Goal: Information Seeking & Learning: Learn about a topic

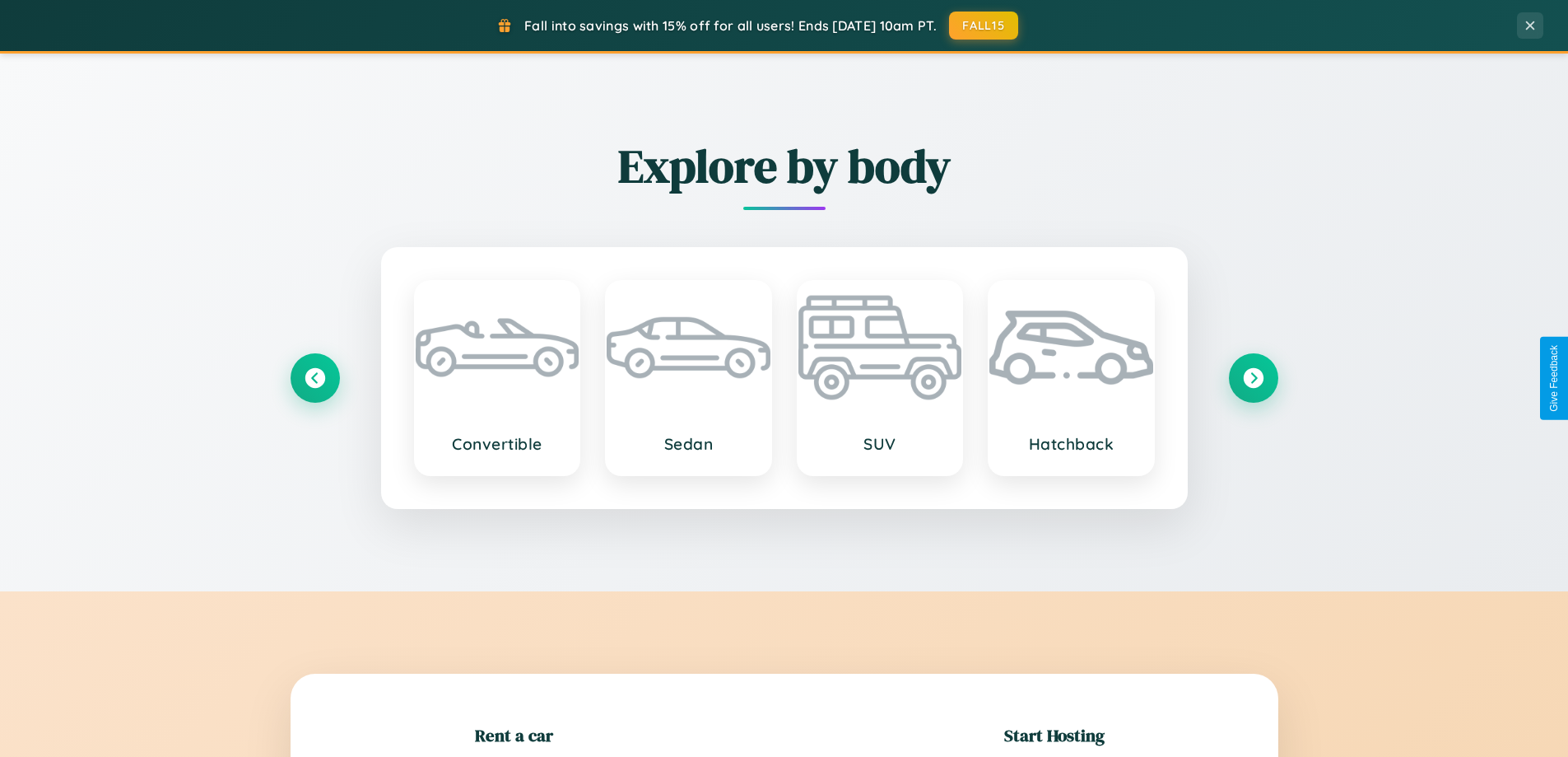
scroll to position [356, 0]
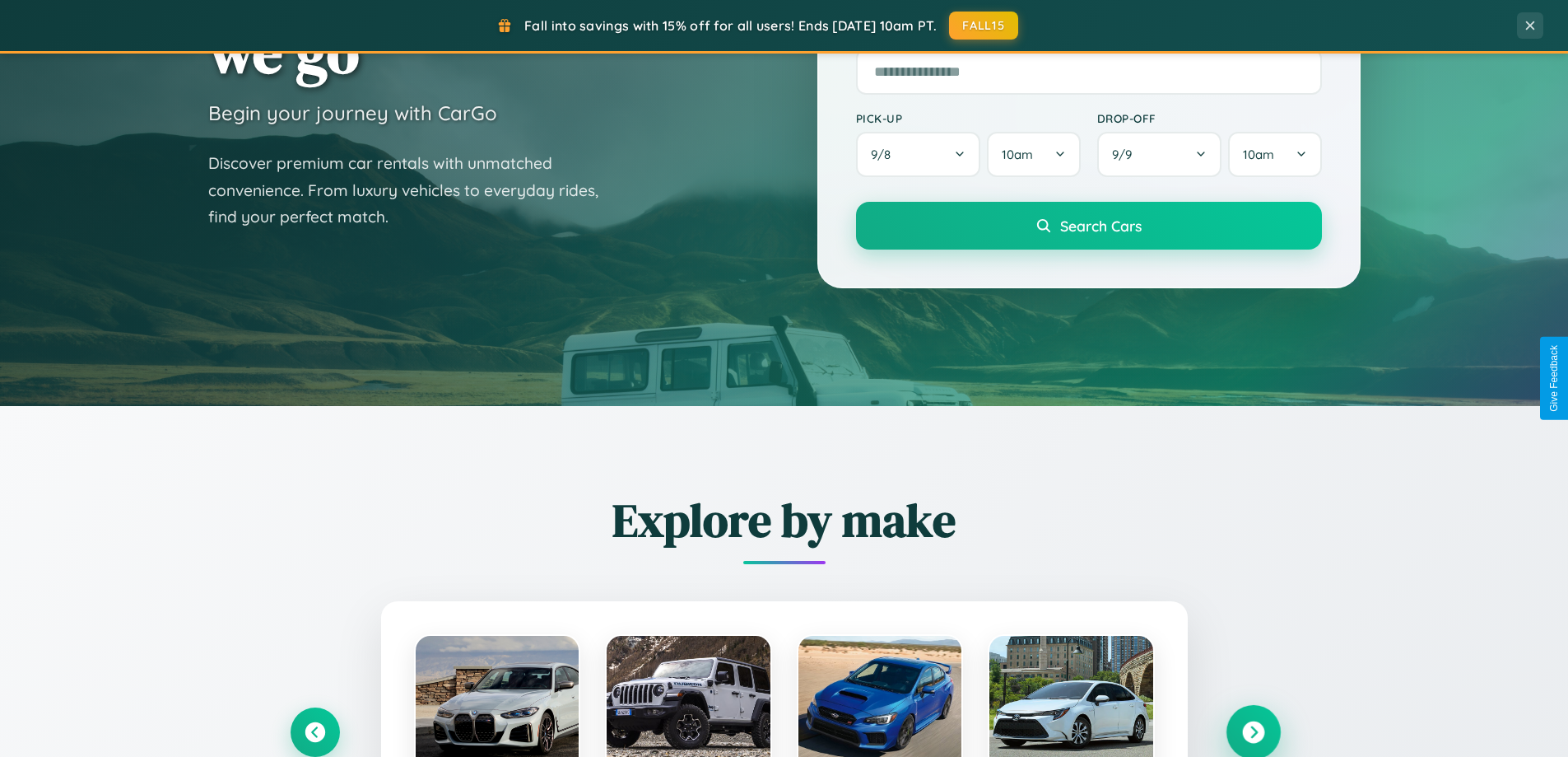
click at [1253, 732] on icon at bounding box center [1253, 732] width 22 height 22
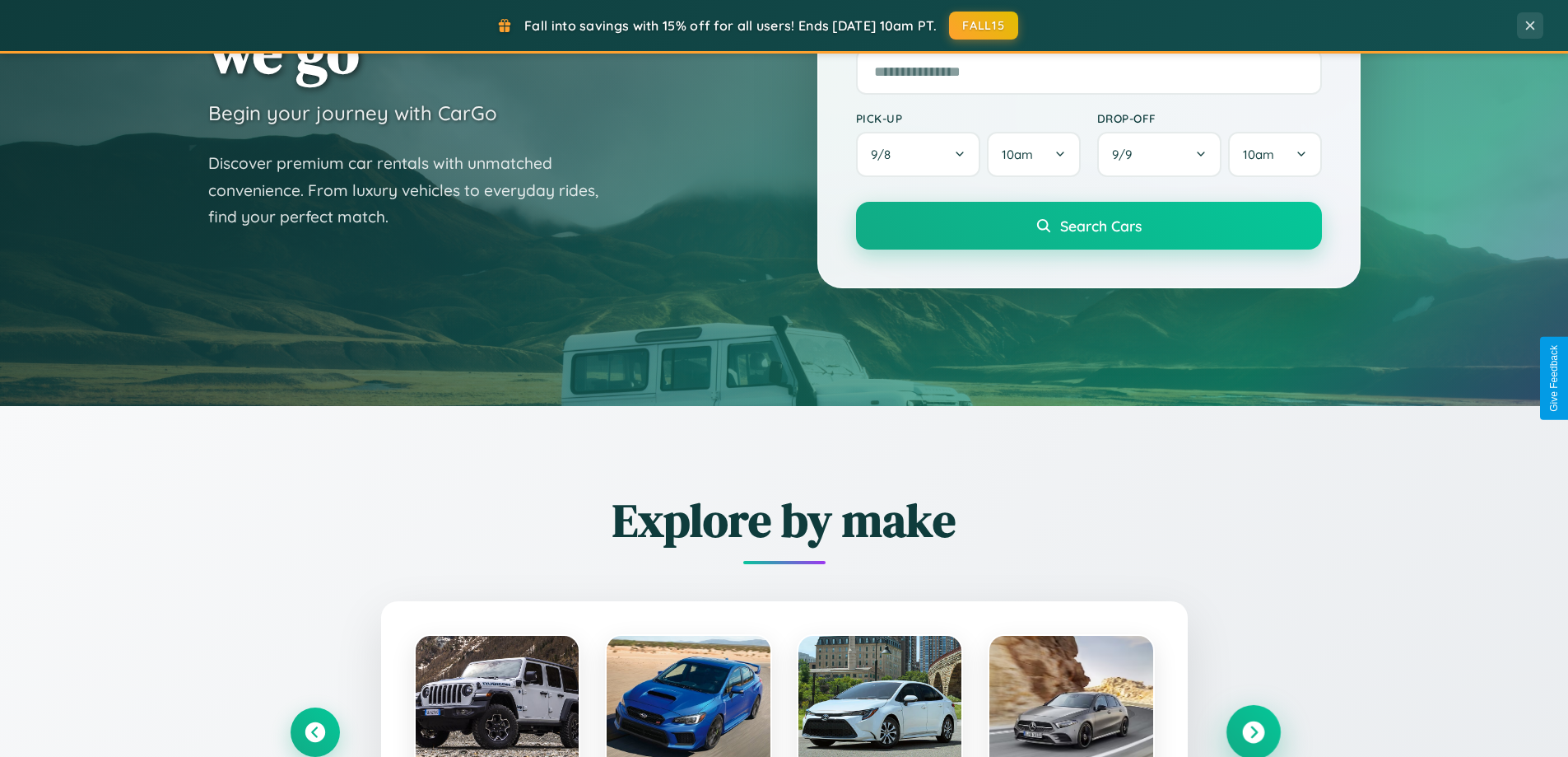
click at [1253, 731] on icon at bounding box center [1253, 732] width 22 height 22
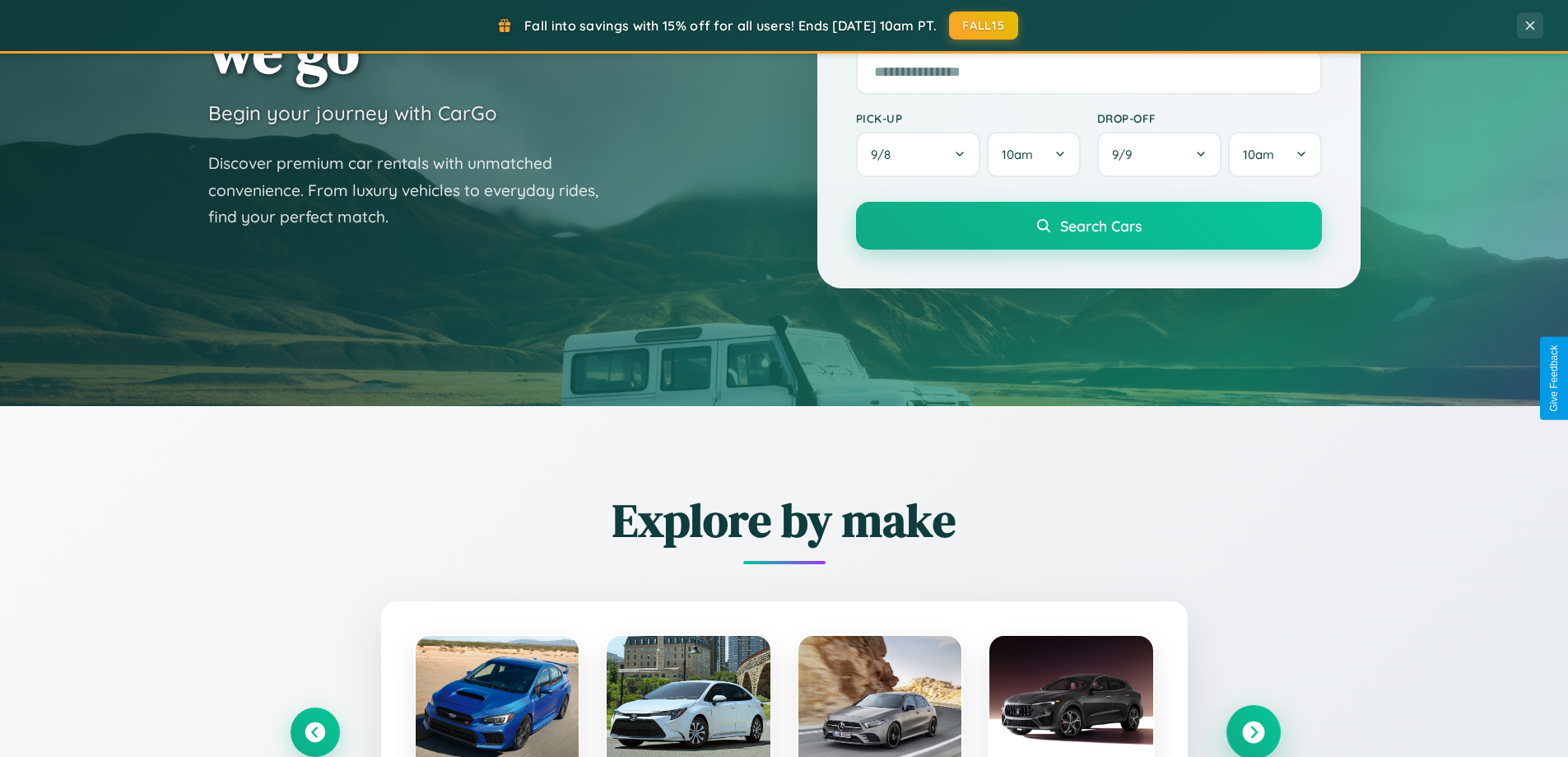
scroll to position [1133, 0]
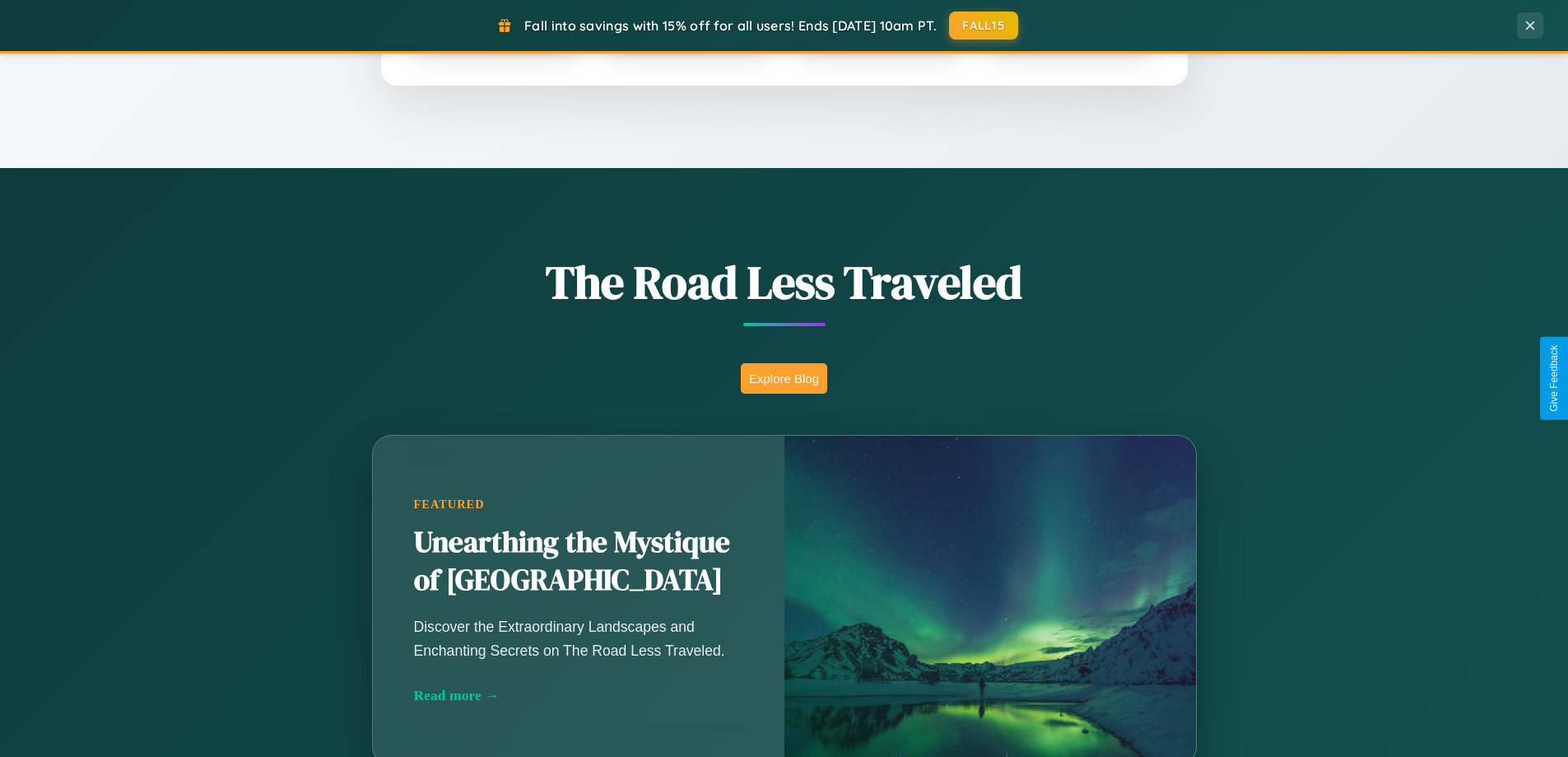
click at [784, 378] on button "Explore Blog" at bounding box center [784, 379] width 87 height 31
